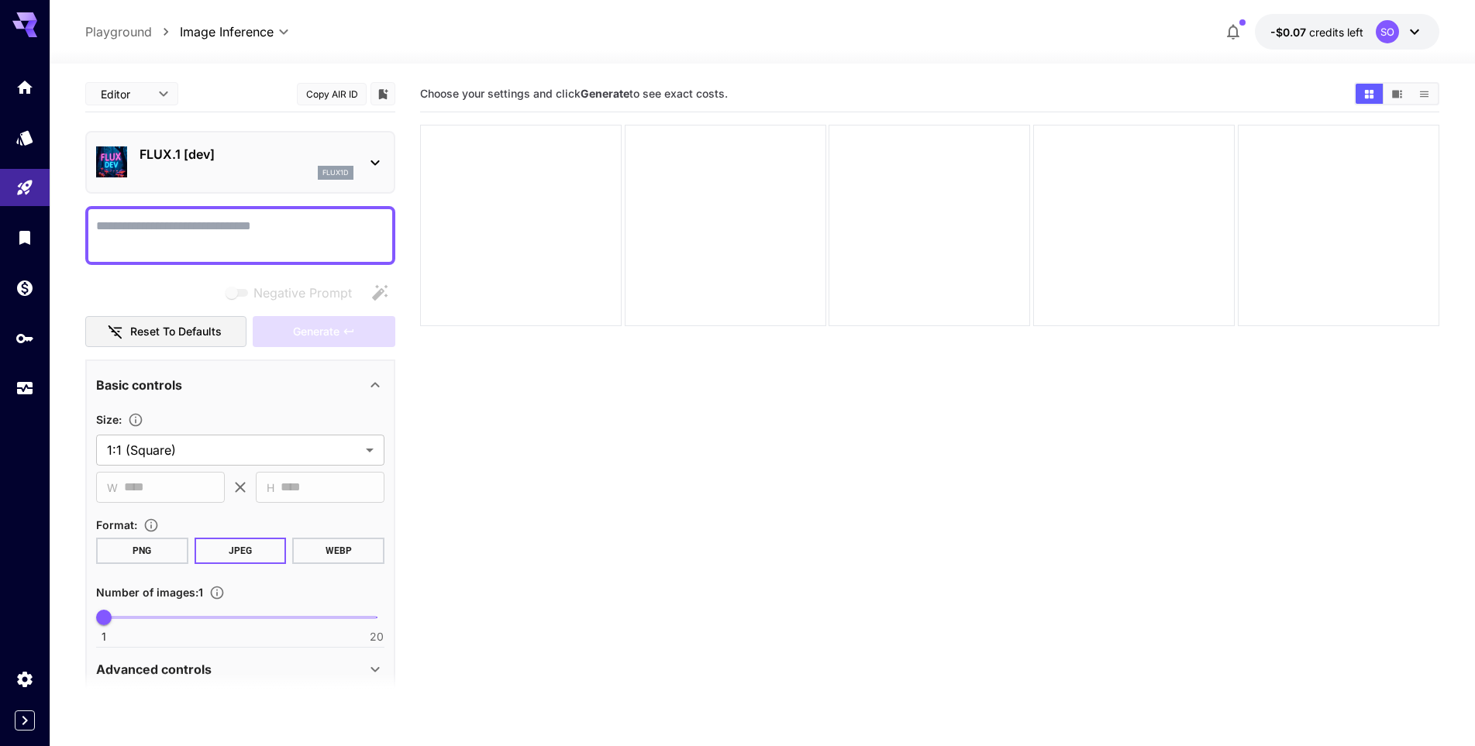
click at [1414, 25] on icon at bounding box center [1414, 31] width 19 height 19
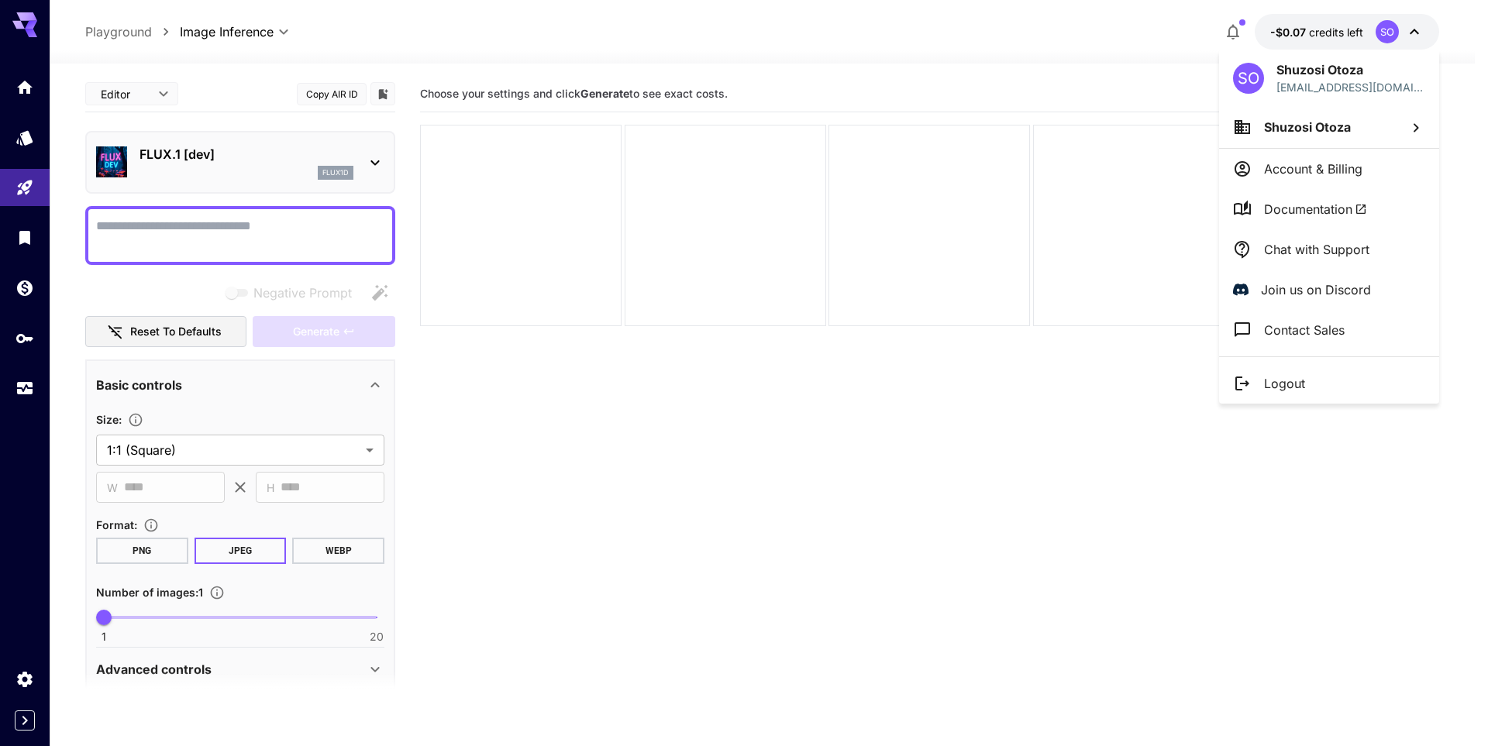
click at [1415, 126] on icon at bounding box center [1416, 128] width 19 height 19
click at [1314, 171] on div at bounding box center [744, 373] width 1488 height 746
click at [1290, 171] on p "Account & Billing" at bounding box center [1313, 169] width 98 height 19
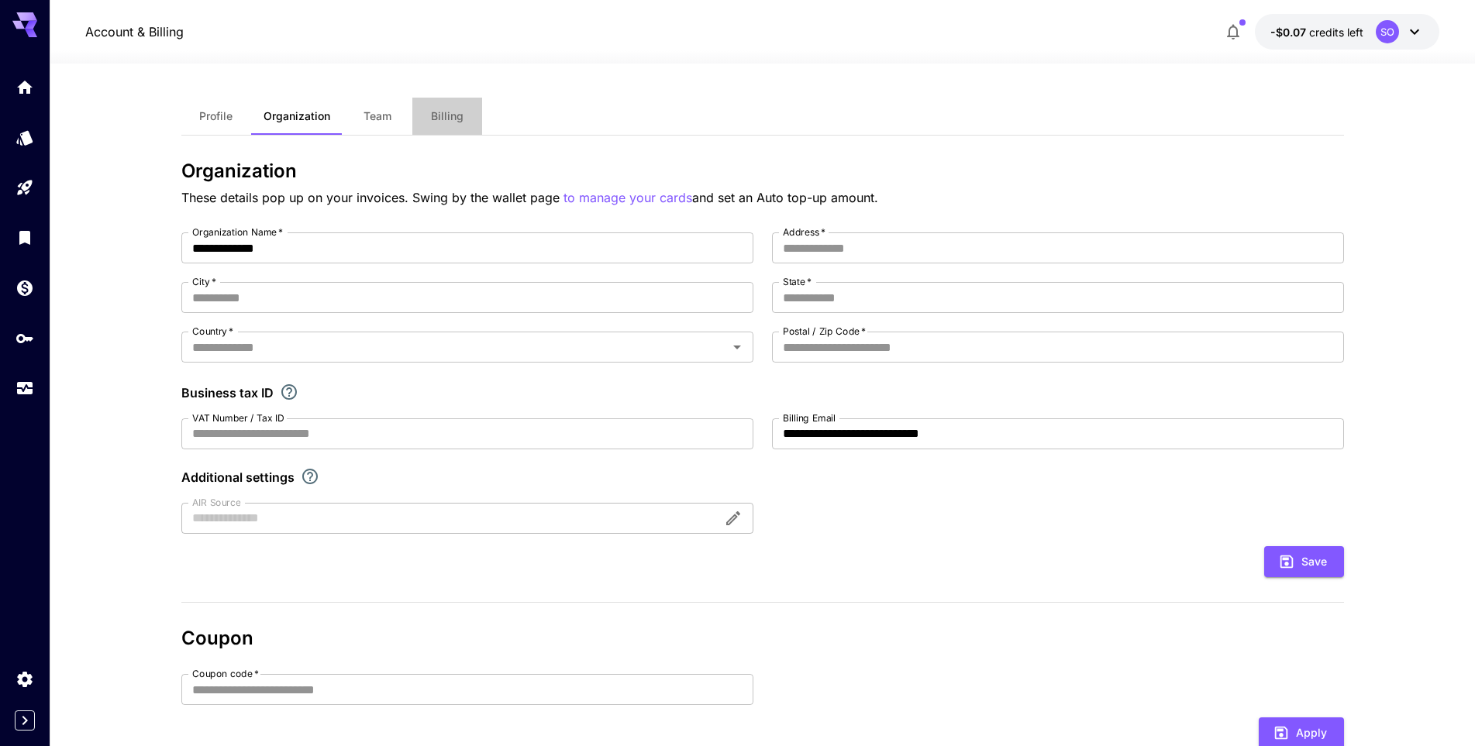
click at [453, 119] on span "Billing" at bounding box center [447, 116] width 33 height 14
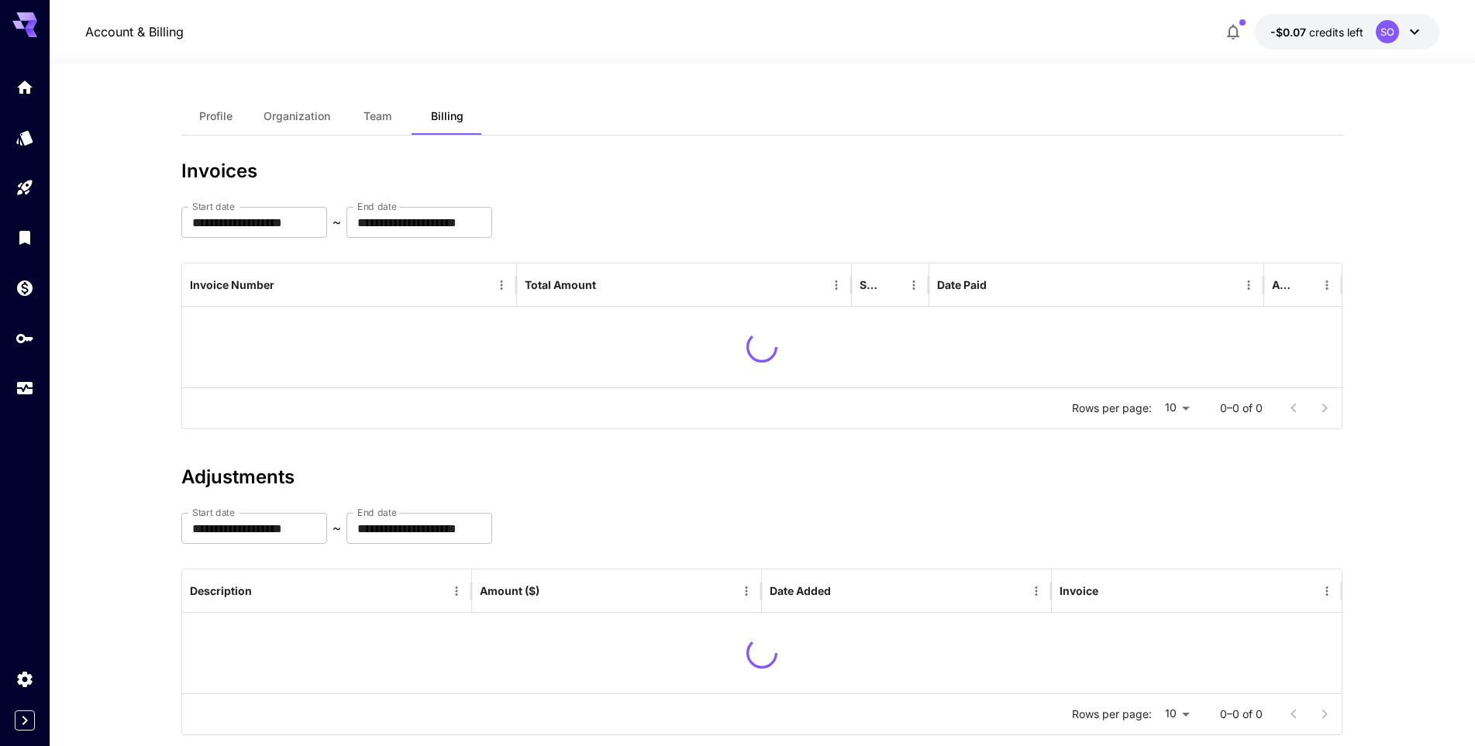
click at [708, 36] on div "Account & Billing -$0.07 credits left SO" at bounding box center [762, 32] width 1354 height 36
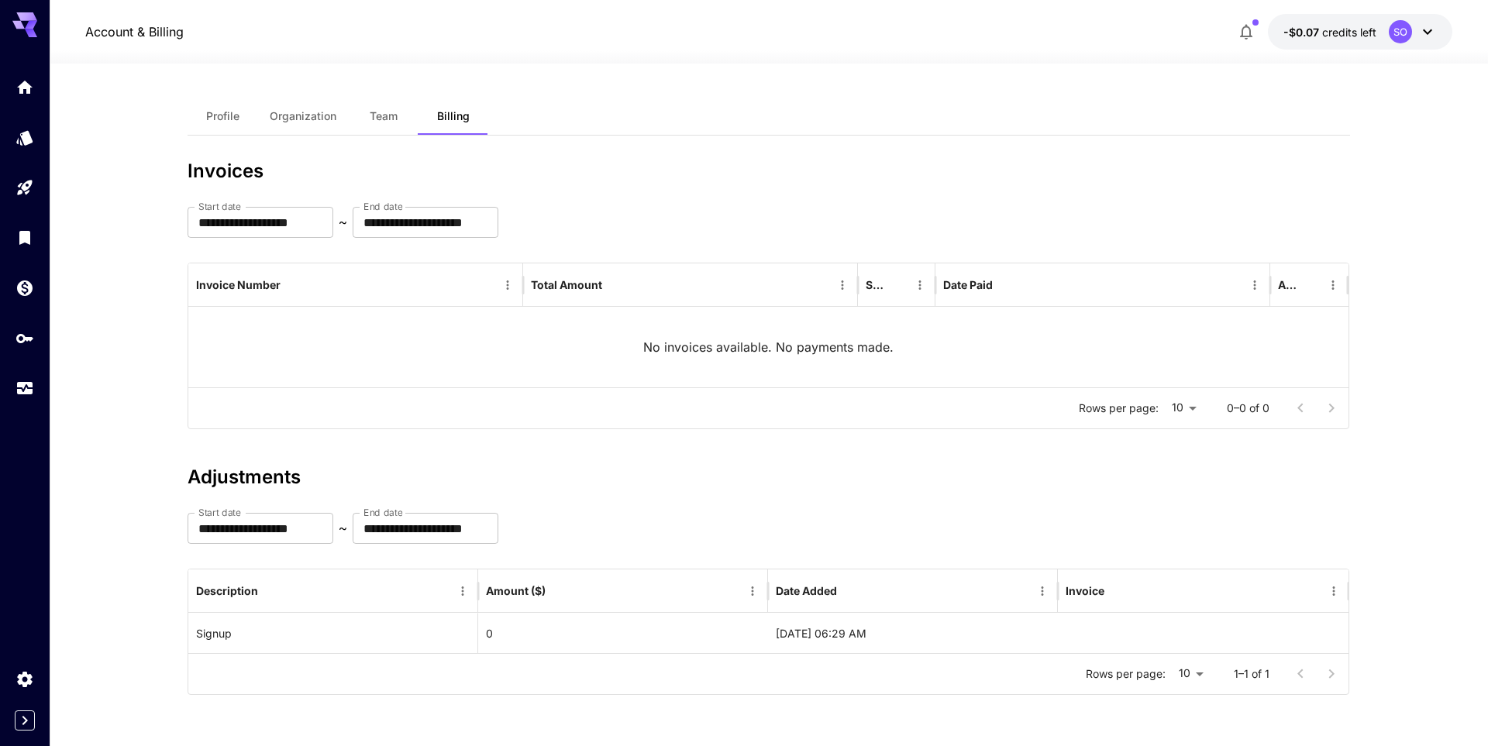
click at [387, 113] on span "Team" at bounding box center [384, 116] width 28 height 14
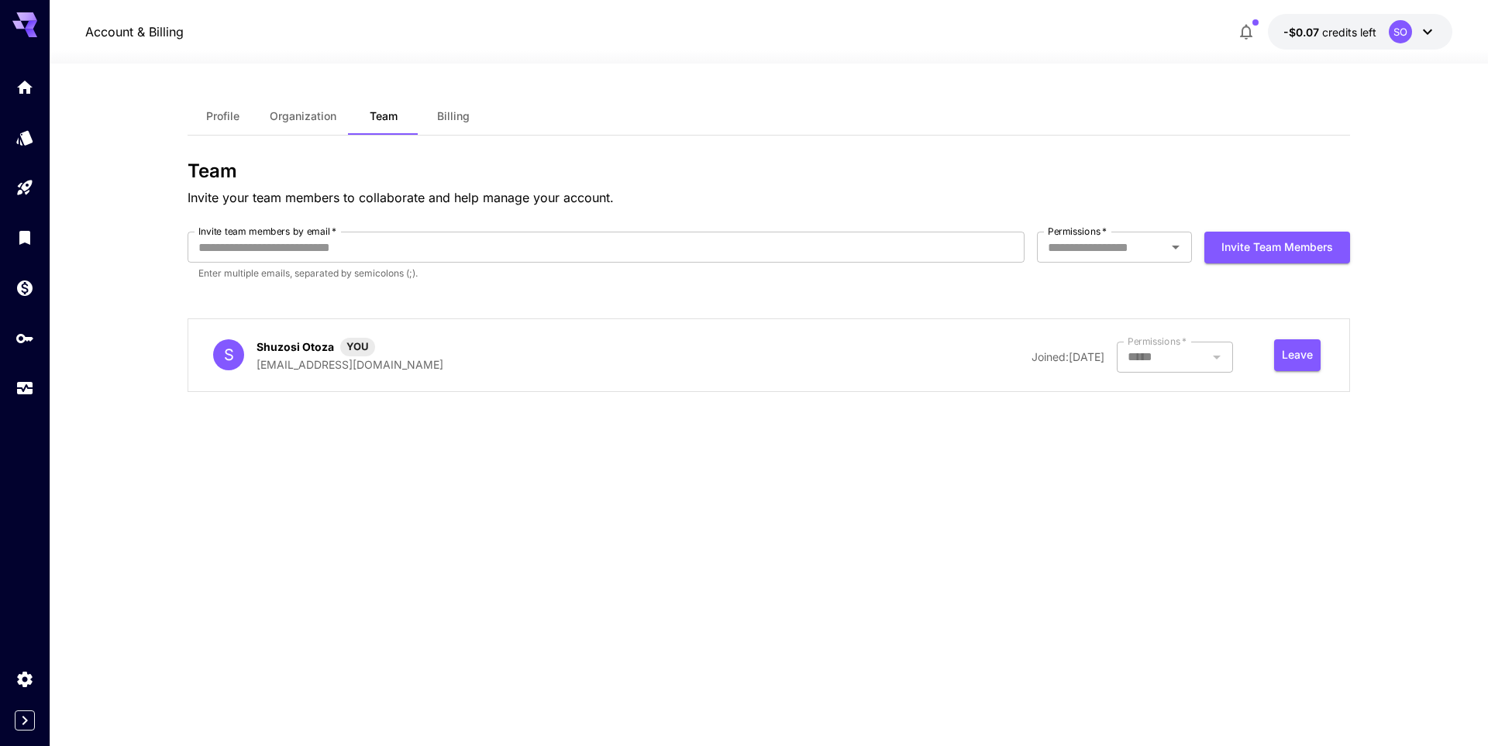
click at [650, 510] on div "Profile Organization Team Billing Team Invite your team members to collaborate …" at bounding box center [769, 405] width 1163 height 615
drag, startPoint x: 270, startPoint y: 366, endPoint x: 401, endPoint y: 365, distance: 131.0
click at [401, 365] on p "[EMAIL_ADDRESS][DOMAIN_NAME]" at bounding box center [350, 365] width 187 height 16
click at [665, 491] on div "Profile Organization Team Billing Team Invite your team members to collaborate …" at bounding box center [769, 405] width 1163 height 615
click at [667, 133] on div "Profile Organization Team Billing" at bounding box center [769, 117] width 1163 height 38
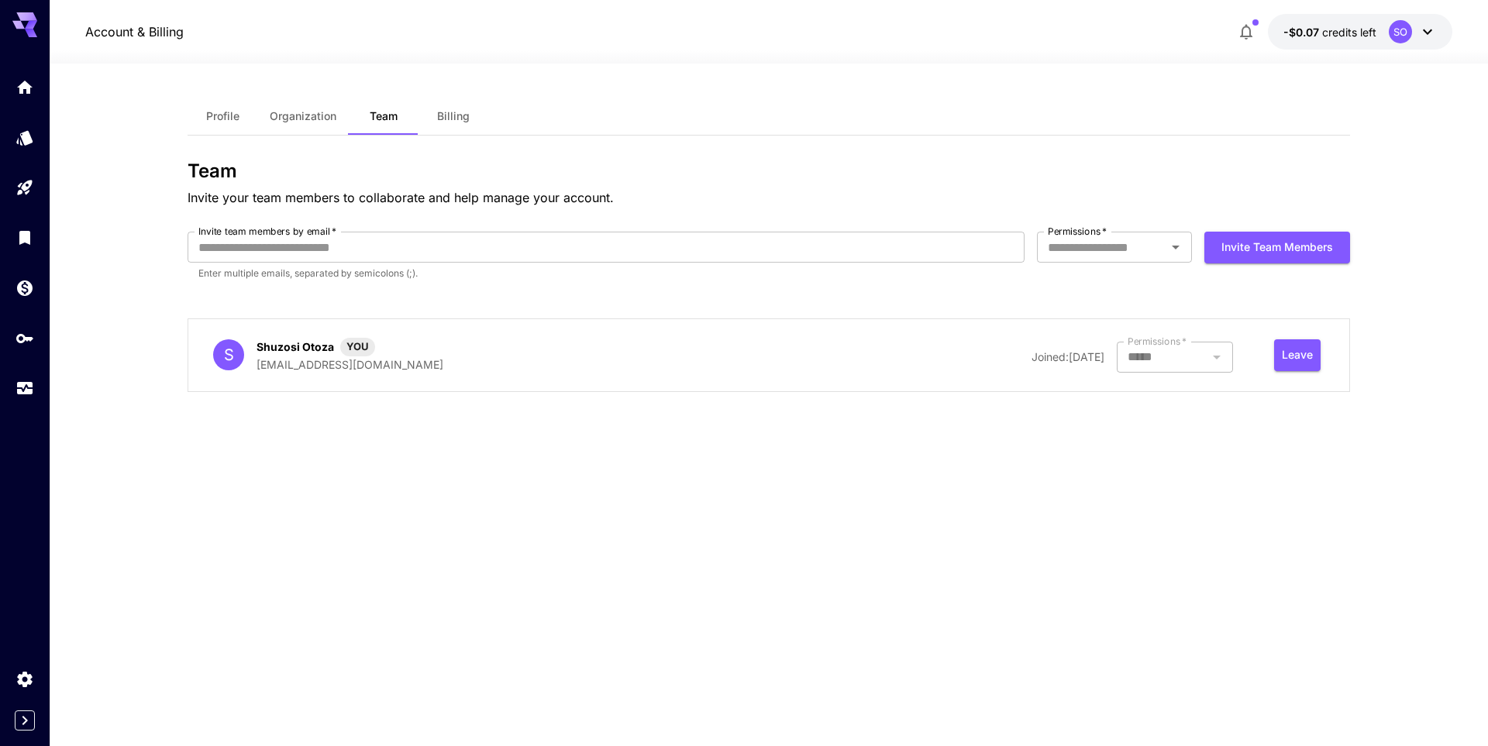
click at [1246, 29] on icon "button" at bounding box center [1246, 31] width 19 height 19
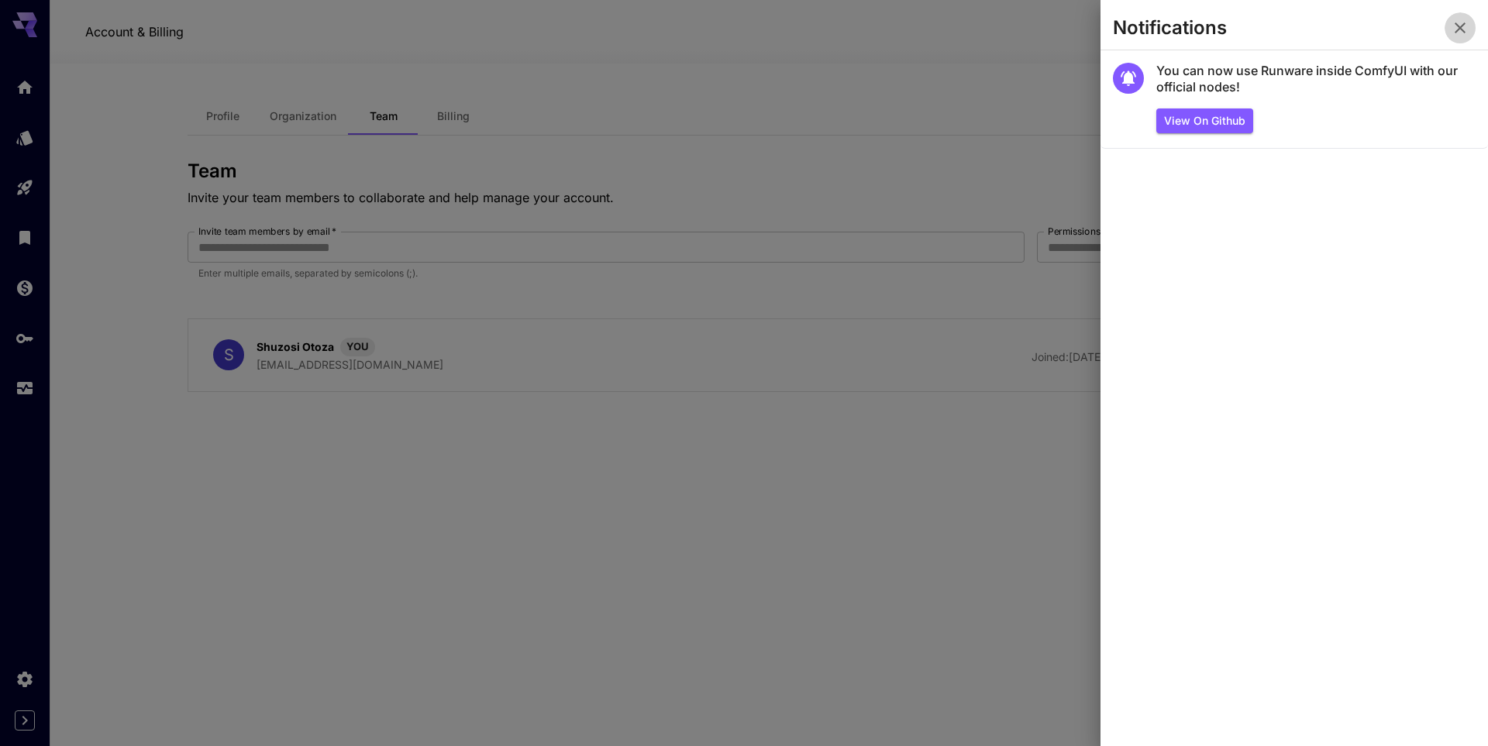
click at [1458, 29] on icon "button" at bounding box center [1460, 28] width 19 height 19
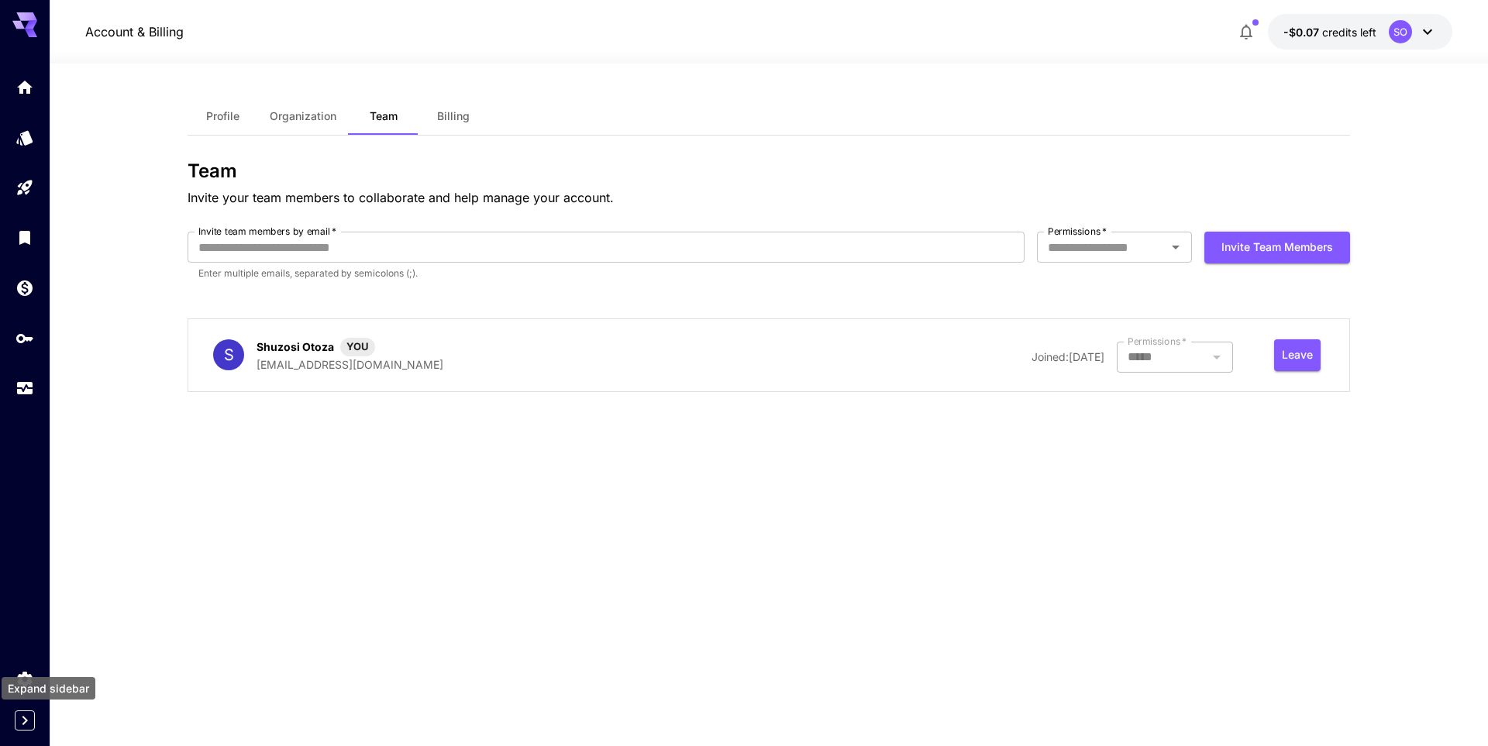
click at [21, 721] on icon "Expand sidebar" at bounding box center [25, 721] width 19 height 19
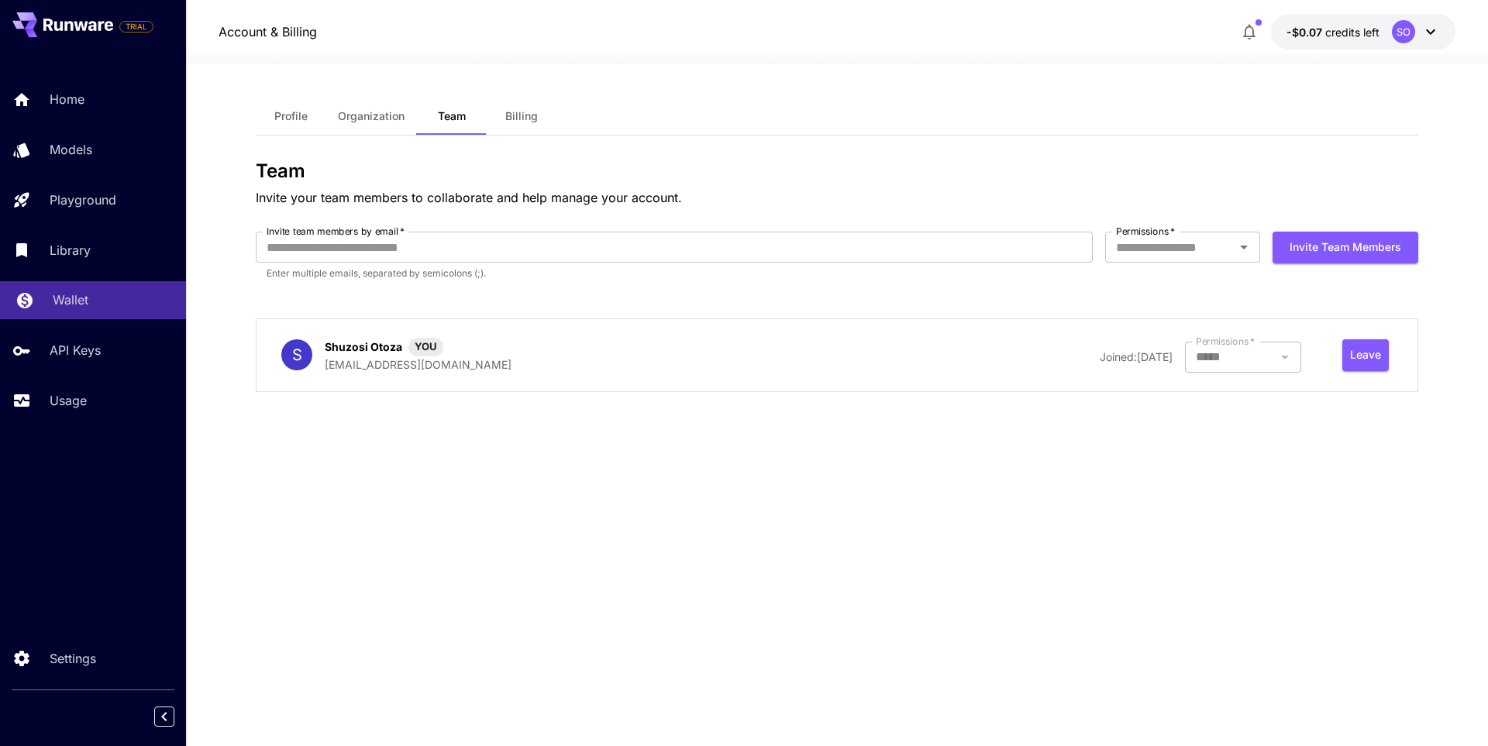
click at [69, 304] on p "Wallet" at bounding box center [71, 300] width 36 height 19
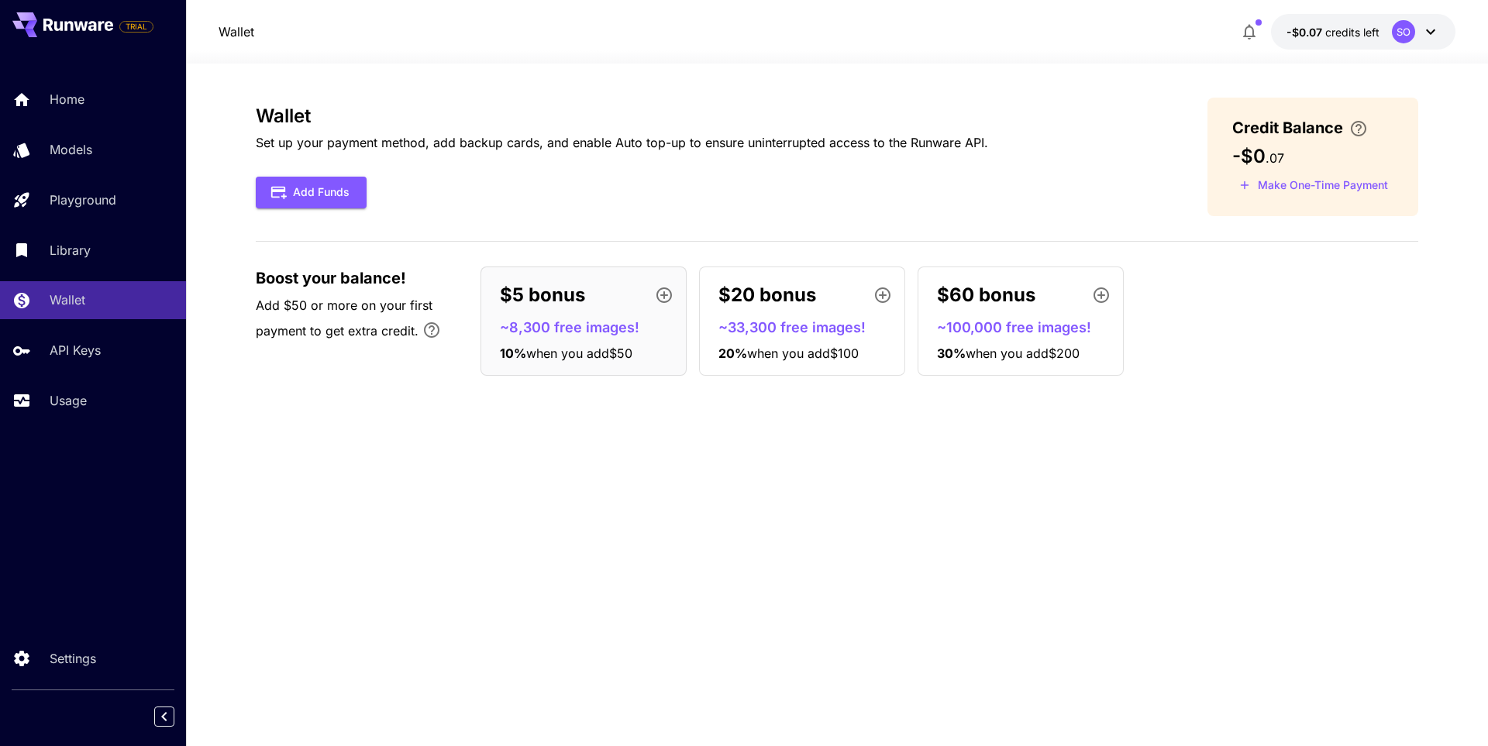
click at [784, 503] on div "Wallet Set up your payment method, add backup cards, and enable Auto top-up to …" at bounding box center [837, 405] width 1163 height 615
drag, startPoint x: 746, startPoint y: 436, endPoint x: 495, endPoint y: 470, distance: 253.4
click at [495, 470] on div "Wallet Set up your payment method, add backup cards, and enable Auto top-up to …" at bounding box center [837, 405] width 1163 height 615
click at [75, 403] on p "Usage" at bounding box center [71, 400] width 37 height 19
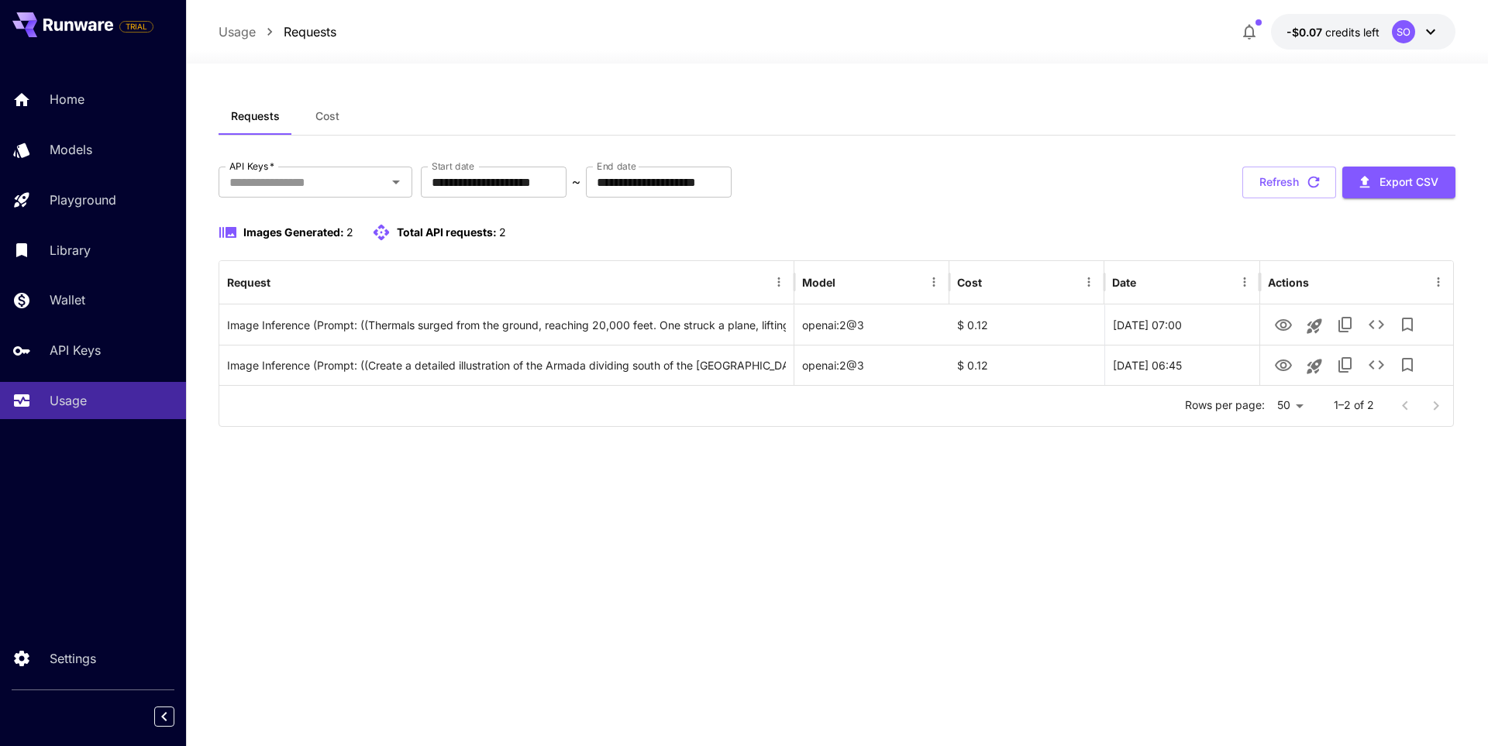
click at [1437, 406] on div at bounding box center [1421, 406] width 62 height 31
